Goal: Task Accomplishment & Management: Complete application form

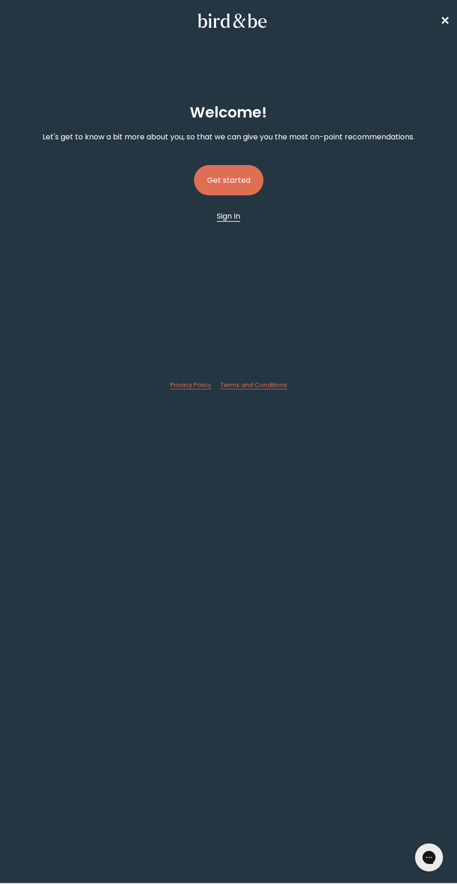
click at [228, 215] on span "Sign In" at bounding box center [228, 216] width 23 height 11
click at [237, 185] on button "Get started" at bounding box center [228, 180] width 69 height 30
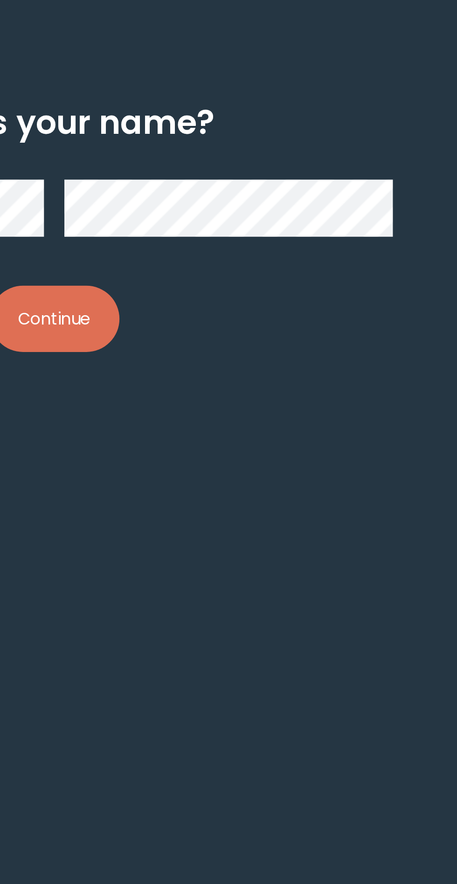
click at [237, 201] on button "Continue" at bounding box center [228, 202] width 59 height 30
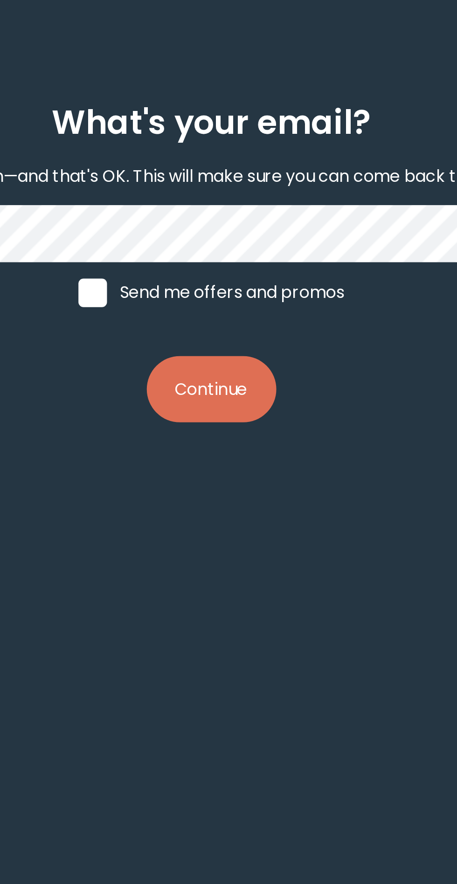
click at [237, 234] on button "Continue" at bounding box center [228, 234] width 59 height 30
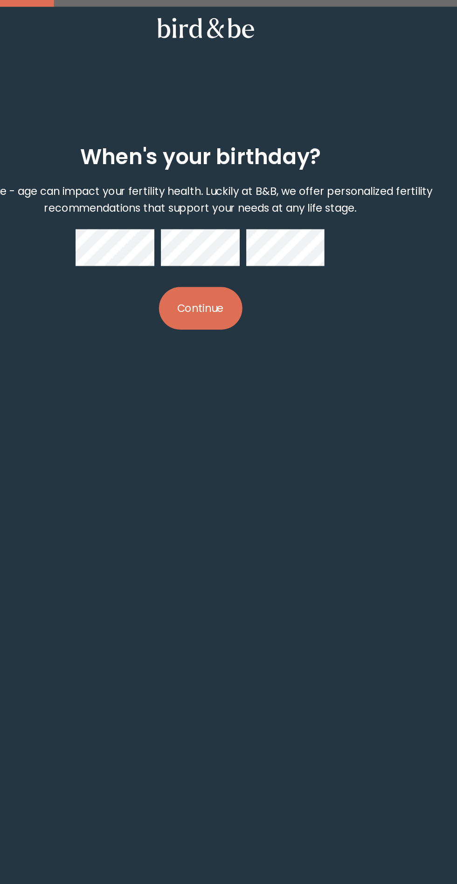
click at [219, 229] on button "Continue" at bounding box center [228, 220] width 59 height 30
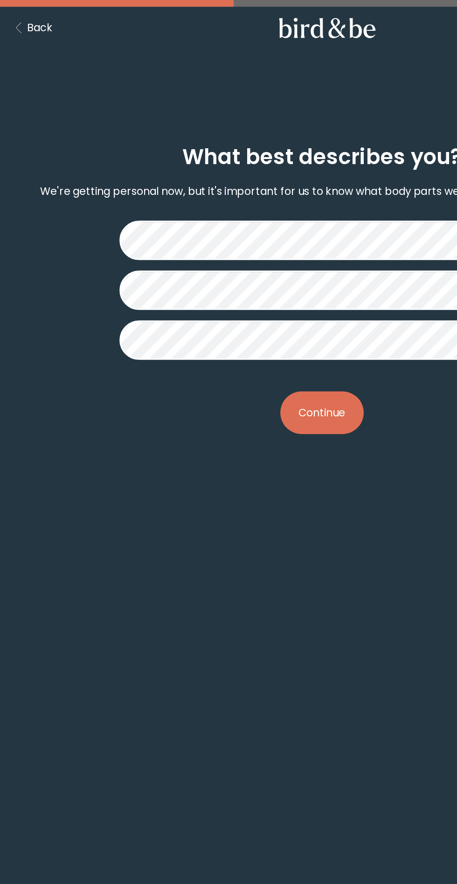
click at [153, 287] on div "What best describes you? We're getting personal now, but it's important for us …" at bounding box center [228, 206] width 442 height 235
click at [226, 293] on button "Continue" at bounding box center [228, 294] width 59 height 30
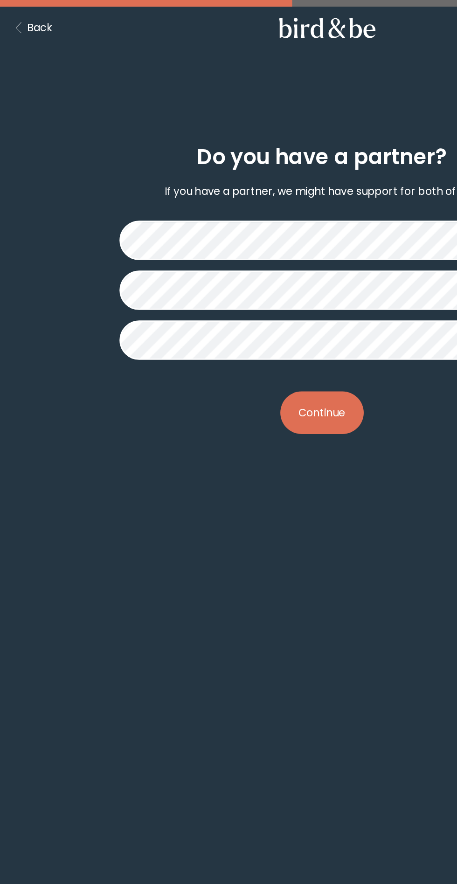
click at [234, 297] on button "Continue" at bounding box center [228, 294] width 59 height 30
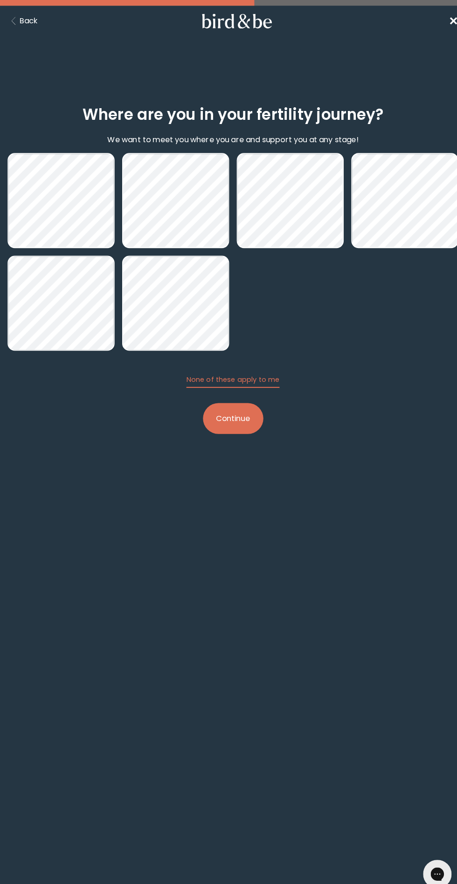
click at [227, 424] on button "Continue" at bounding box center [228, 410] width 59 height 30
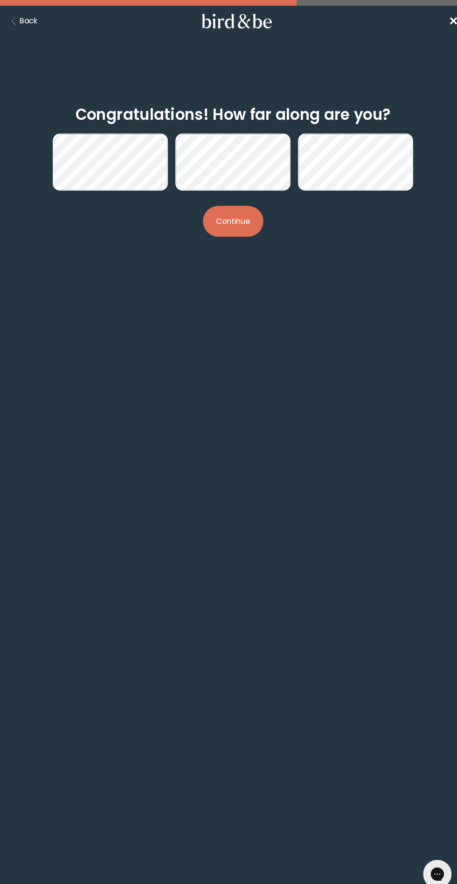
click at [237, 222] on button "Continue" at bounding box center [228, 217] width 59 height 30
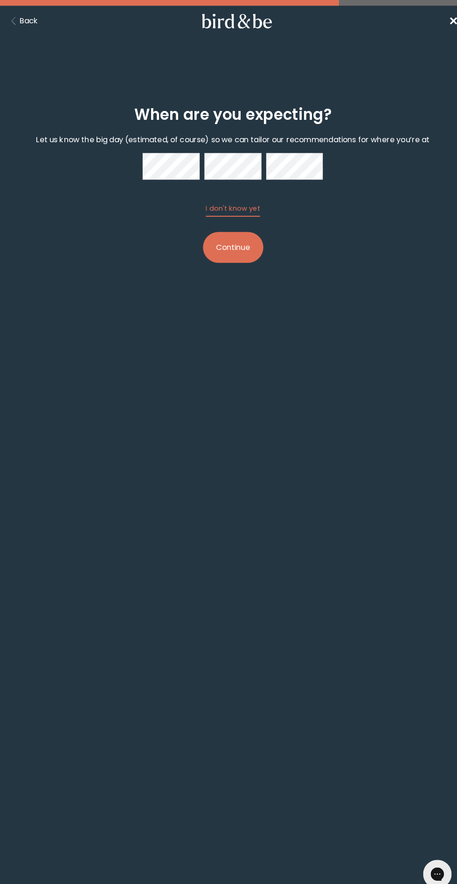
click at [235, 255] on button "Continue" at bounding box center [228, 242] width 59 height 30
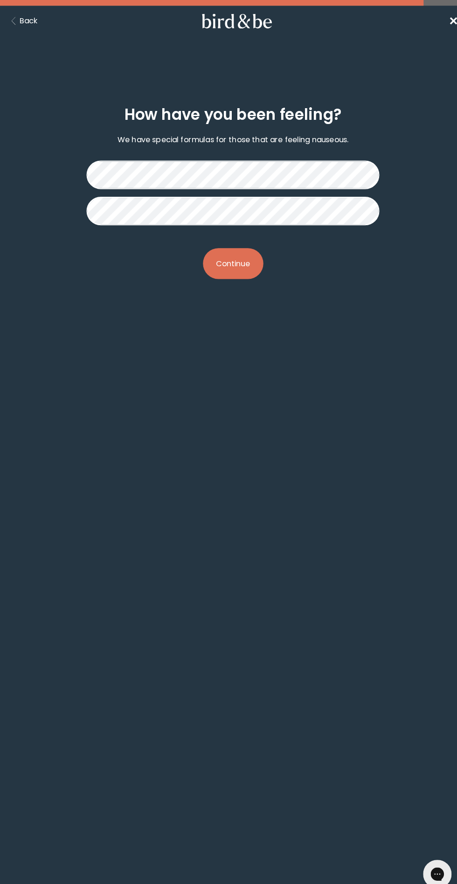
click at [240, 262] on button "Continue" at bounding box center [228, 258] width 59 height 30
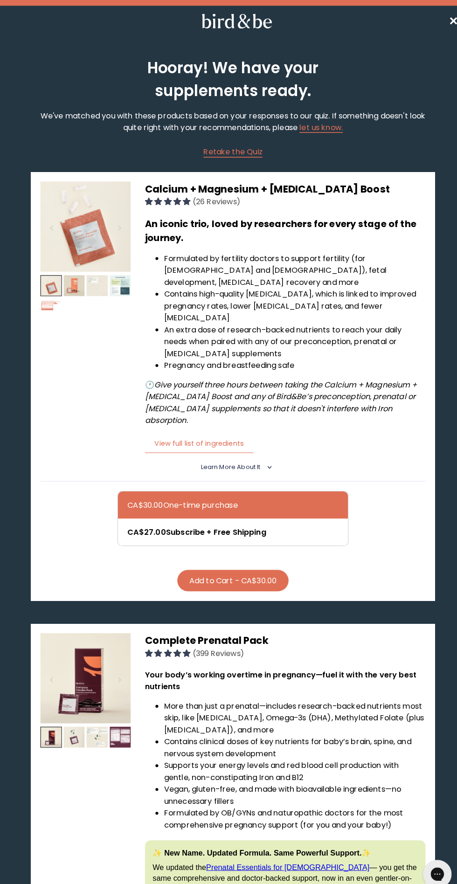
click at [236, 203] on span "(26 Reviews)" at bounding box center [212, 198] width 47 height 11
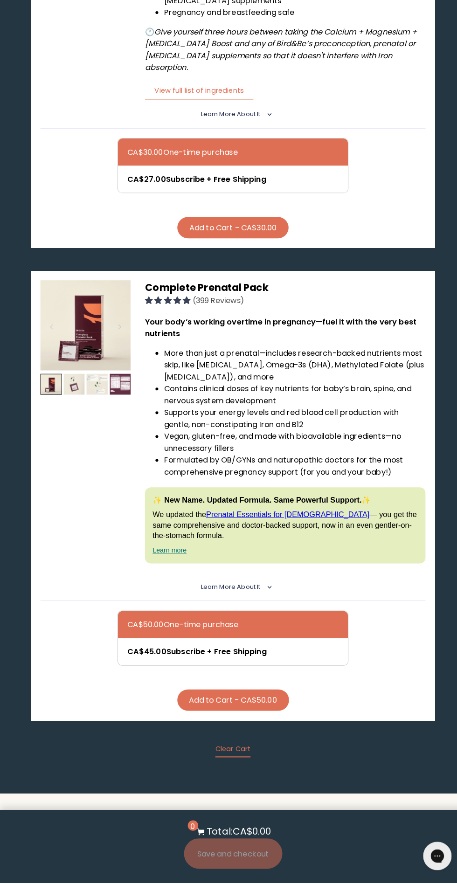
scroll to position [330, 0]
